Goal: Transaction & Acquisition: Download file/media

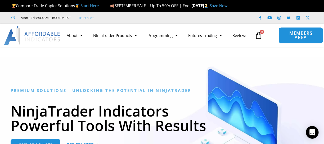
click at [297, 37] on span "MEMBERS AREA" at bounding box center [301, 35] width 33 height 9
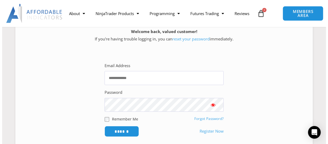
scroll to position [78, 0]
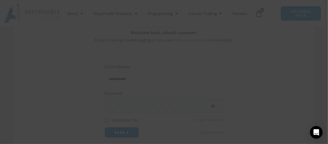
type input "**********"
click at [119, 130] on input "Phone (Optional)" at bounding box center [126, 131] width 109 height 12
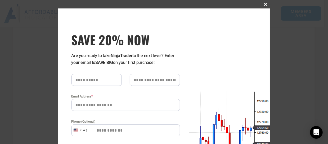
click at [262, 5] on span "SAVE 20% NOW popup" at bounding box center [266, 4] width 8 height 3
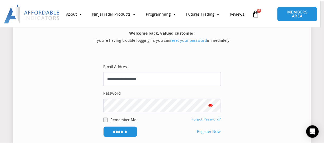
scroll to position [79, 0]
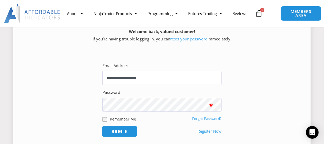
click at [118, 132] on input "******" at bounding box center [120, 131] width 36 height 11
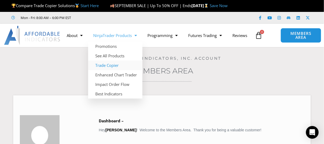
click at [108, 61] on link "Trade Copier" at bounding box center [115, 66] width 54 height 10
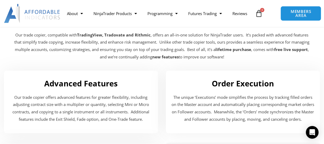
scroll to position [848, 0]
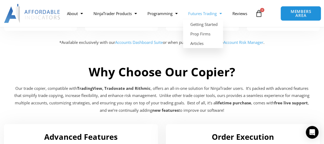
click at [222, 9] on span "Menu" at bounding box center [219, 13] width 5 height 9
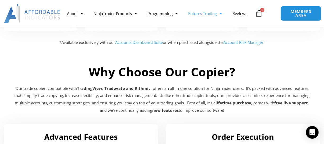
click at [222, 9] on span "Menu" at bounding box center [219, 13] width 5 height 9
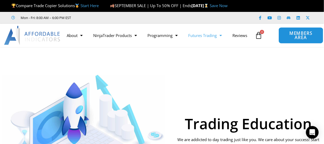
click at [289, 37] on span "MEMBERS AREA" at bounding box center [301, 35] width 33 height 9
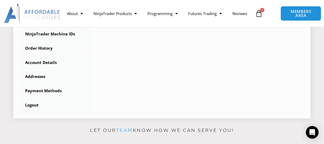
scroll to position [185, 0]
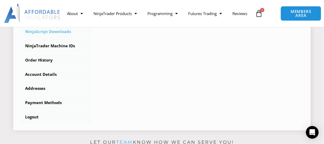
click at [47, 34] on link "NinjaScript Downloads" at bounding box center [55, 32] width 71 height 14
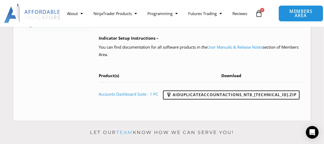
scroll to position [291, 0]
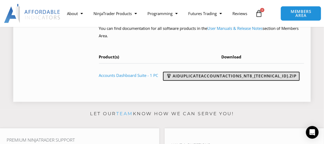
click at [216, 81] on link "AIDuplicateAccountActions_NT8_[TECHNICAL_ID].zip" at bounding box center [231, 76] width 137 height 9
